Goal: Information Seeking & Learning: Learn about a topic

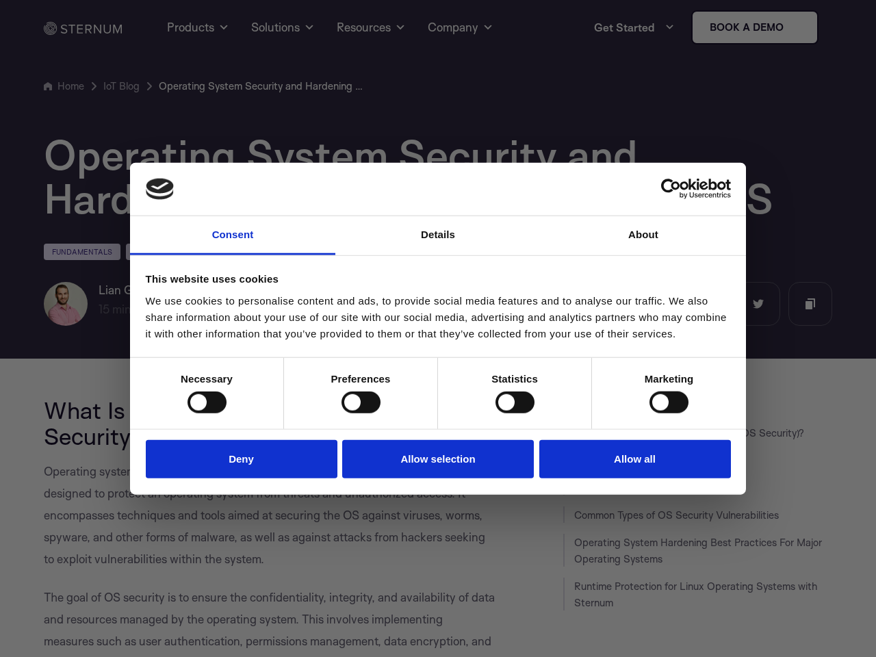
click at [233, 235] on link "Consent" at bounding box center [232, 235] width 205 height 39
click at [438, 235] on link "Details" at bounding box center [437, 235] width 205 height 39
click at [0, 0] on div "Necessary cookies help make a website usable by enabling basic functions like p…" at bounding box center [0, 0] width 0 height 0
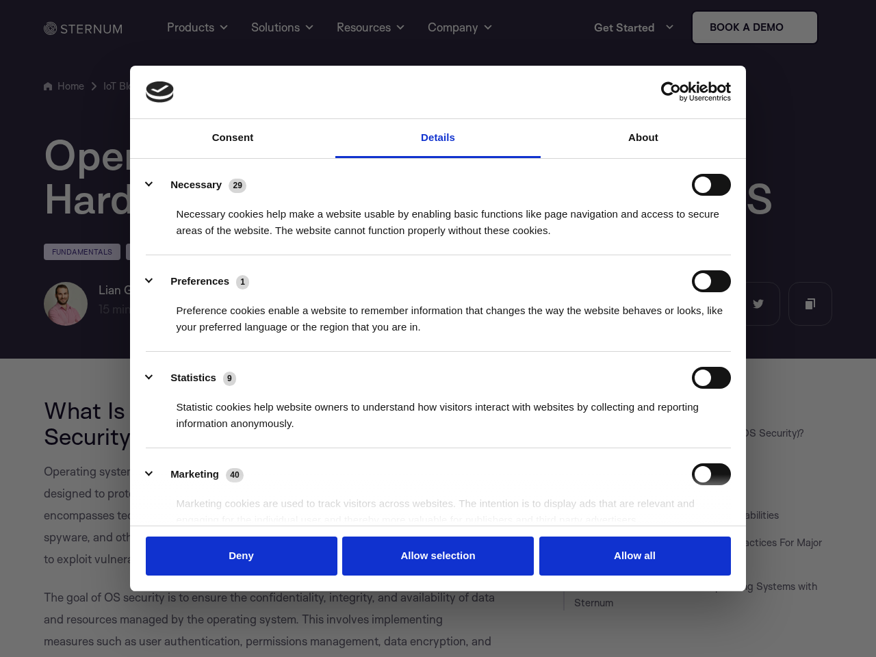
click at [207, 402] on div "Statistic cookies help website owners to understand how visitors interact with …" at bounding box center [438, 410] width 585 height 43
click at [361, 402] on div "Statistic cookies help website owners to understand how visitors interact with …" at bounding box center [438, 410] width 585 height 43
click at [515, 402] on div "Statistic cookies help website owners to understand how visitors interact with …" at bounding box center [438, 410] width 585 height 43
click at [669, 402] on div "Statistic cookies help website owners to understand how visitors interact with …" at bounding box center [438, 410] width 585 height 43
click at [242, 459] on li "Marketing 40 Marketing cookies are used to track visitors across websites. The …" at bounding box center [438, 496] width 585 height 97
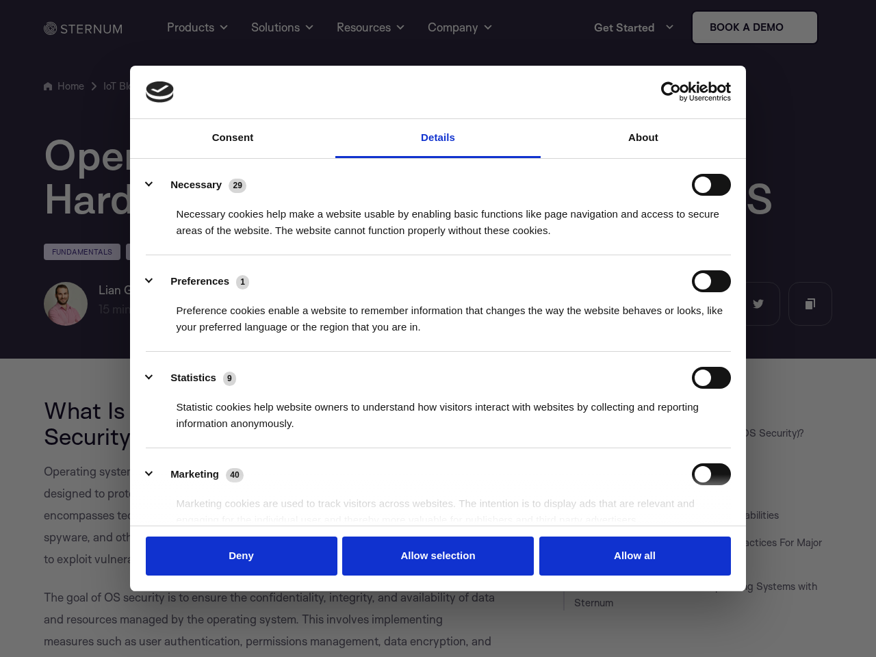
click at [438, 459] on li "Marketing 40 Marketing cookies are used to track visitors across websites. The …" at bounding box center [438, 496] width 585 height 97
click at [635, 459] on li "Marketing 40 Marketing cookies are used to track visitors across websites. The …" at bounding box center [438, 496] width 585 height 97
